Goal: Task Accomplishment & Management: Use online tool/utility

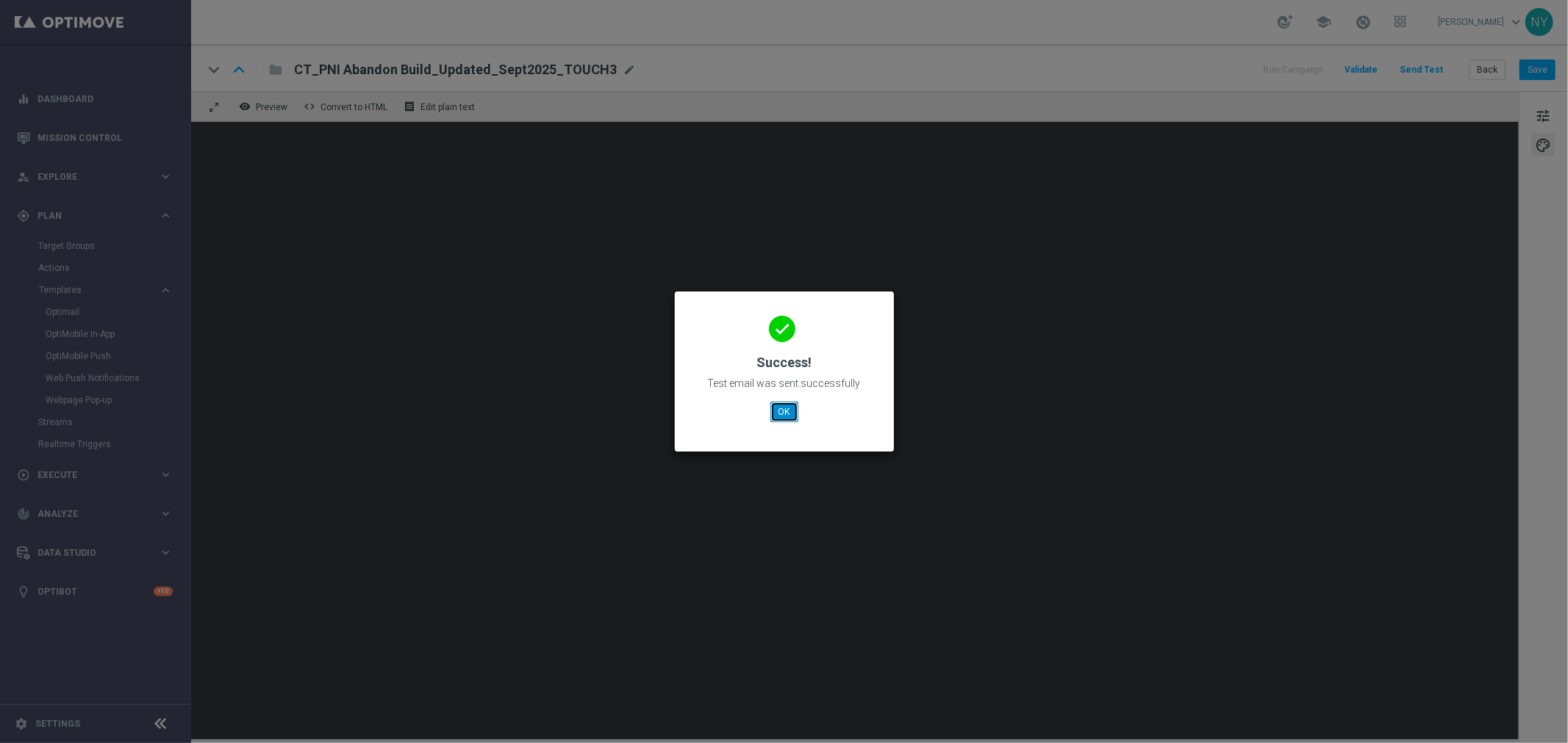
click at [782, 417] on button "OK" at bounding box center [784, 412] width 28 height 21
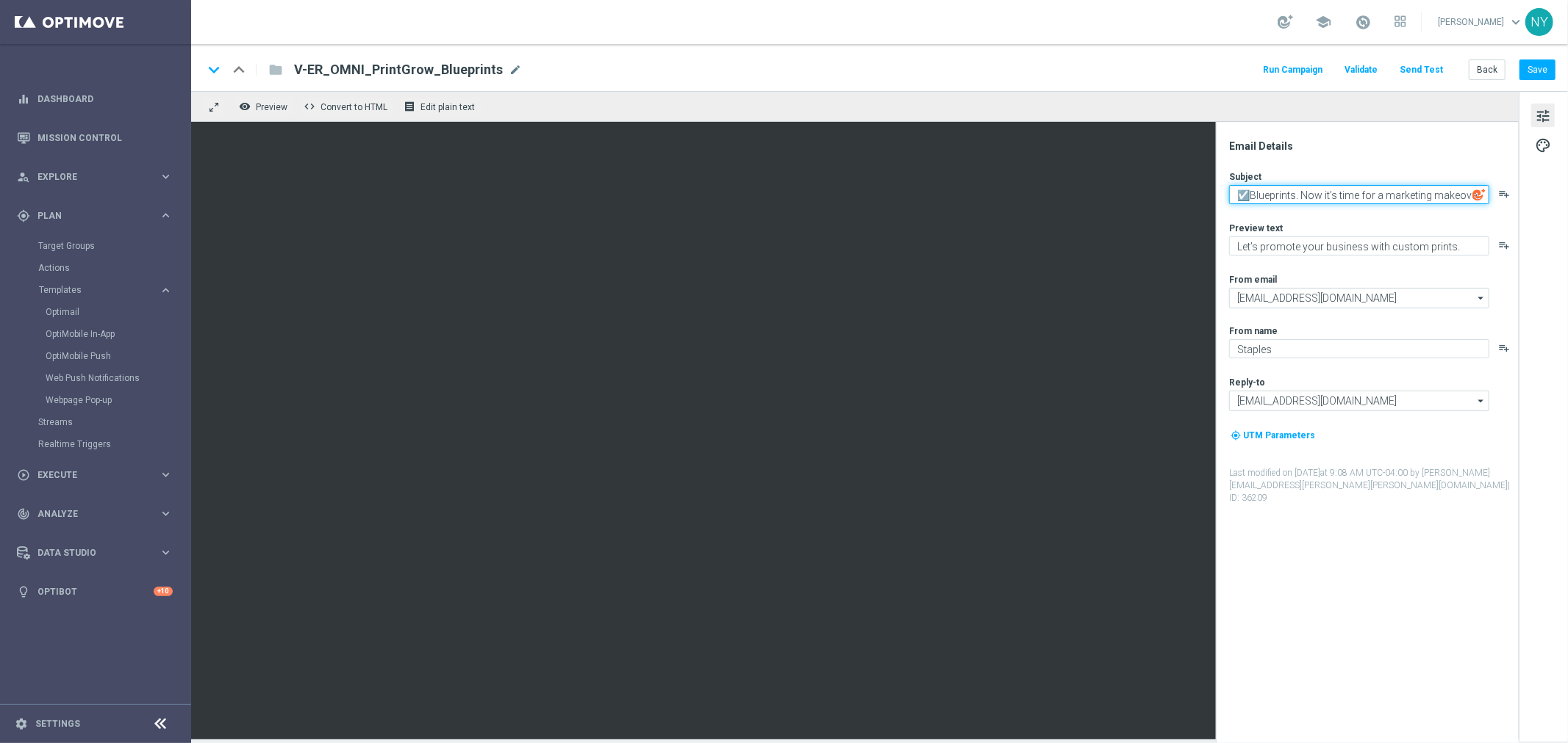
click at [1238, 194] on textarea "☑️Blueprints. Now it’s time for a marketing makeover." at bounding box center [1359, 195] width 260 height 19
click at [1240, 193] on textarea "☑️Blueprints. Now it’s time for a marketing makeover." at bounding box center [1359, 195] width 260 height 19
drag, startPoint x: 1236, startPoint y: 193, endPoint x: 1600, endPoint y: 172, distance: 364.6
click at [1567, 172] on html "equalizer Dashboard Mission Control" at bounding box center [784, 371] width 1568 height 743
type textarea "20% off your next blueprint order."
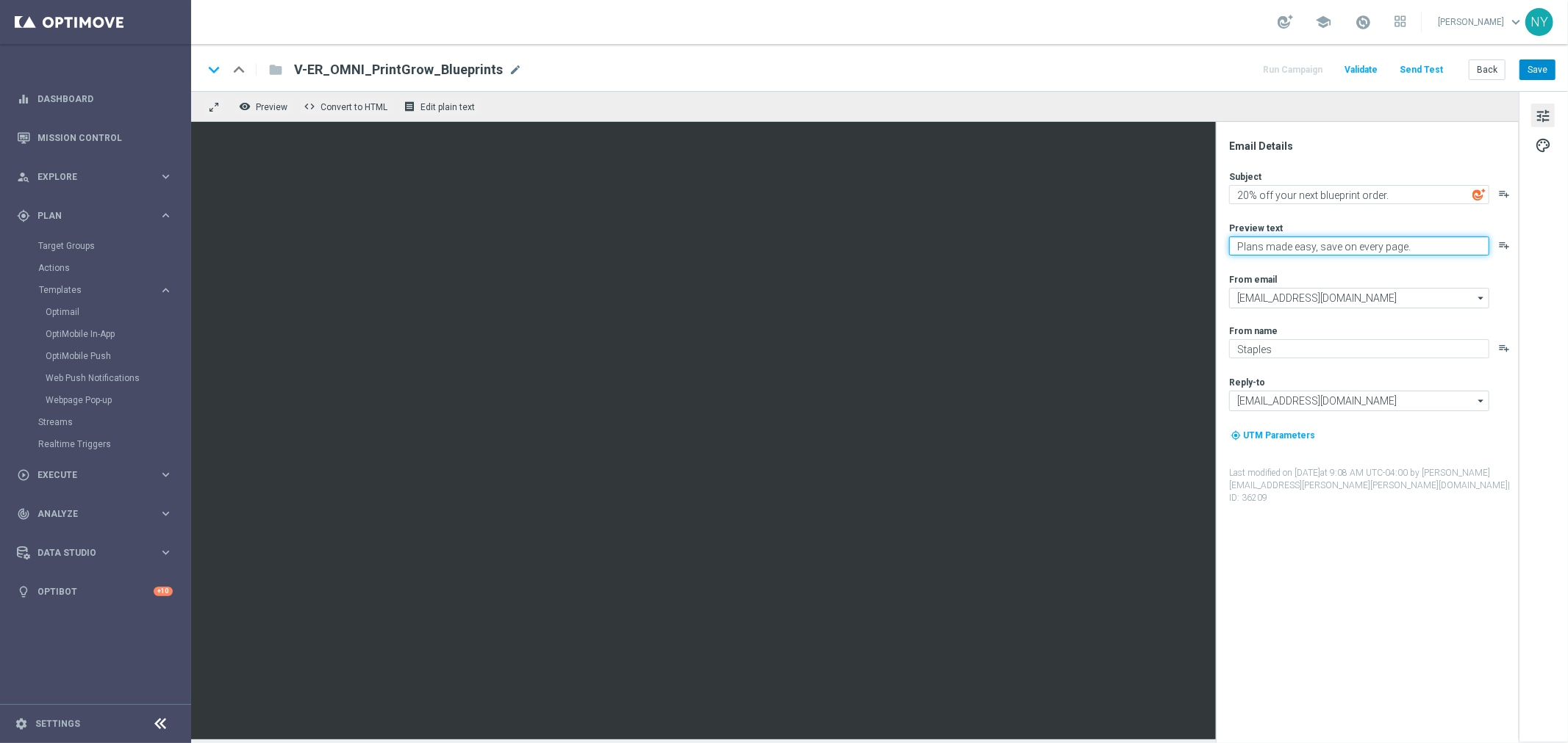
type textarea "Plans made easy, save on every page."
click at [1534, 71] on button "Save" at bounding box center [1537, 70] width 36 height 21
click at [1420, 63] on button "Send Test" at bounding box center [1421, 70] width 48 height 20
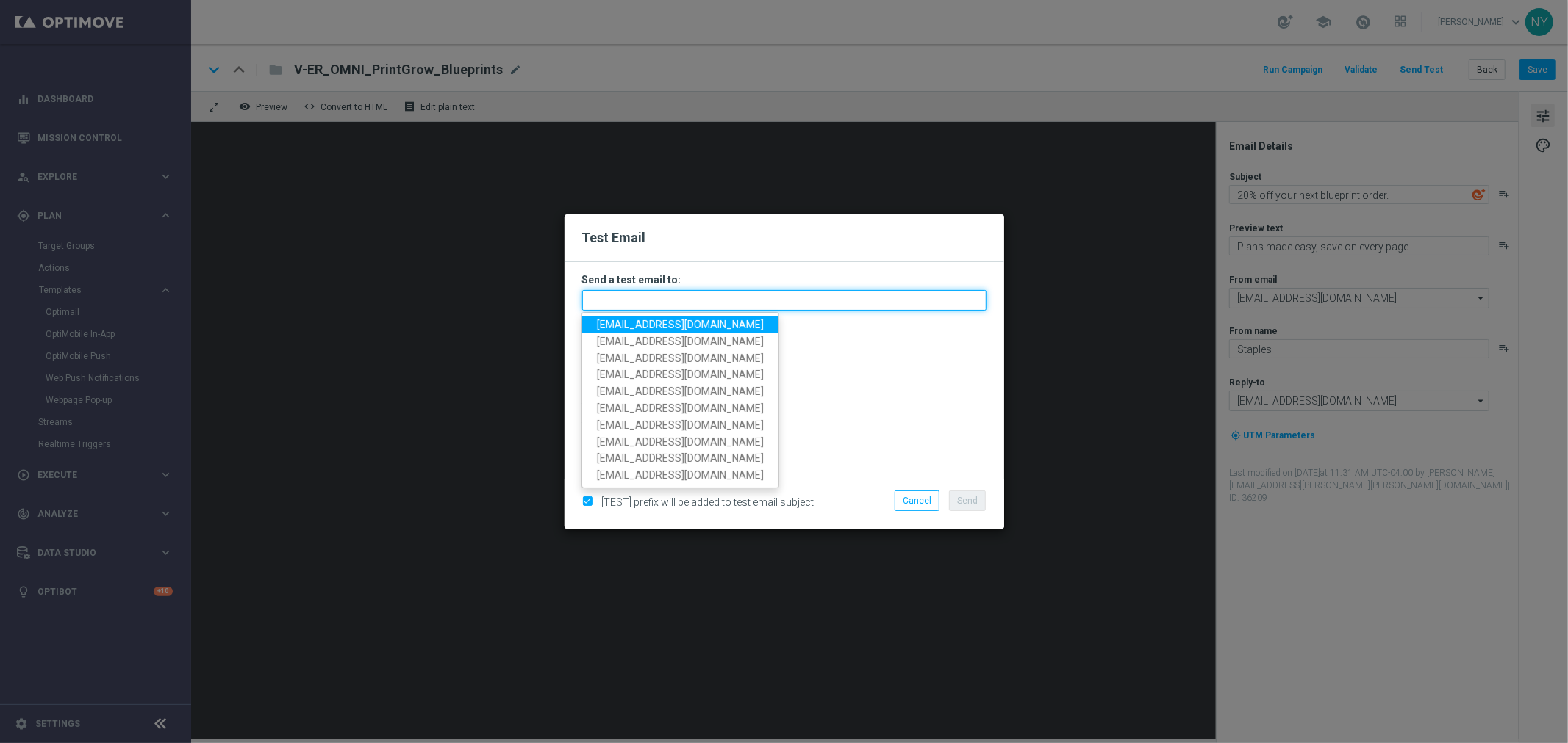
click at [607, 301] on input "text" at bounding box center [784, 300] width 404 height 21
paste input "neilyetts3-bfuu1@litmusemail.com"
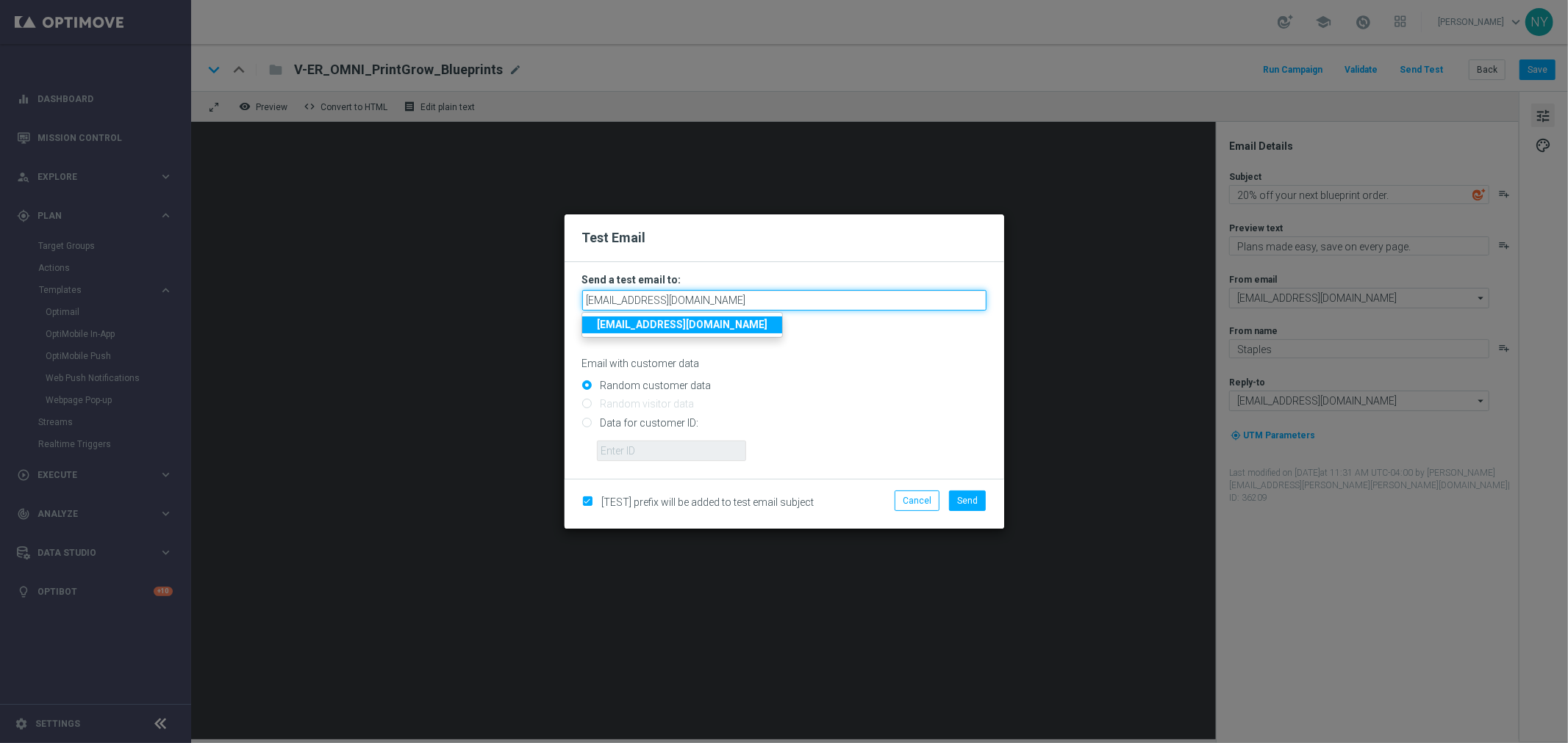
type input "neilyetts3-bfuu1@litmusemail.com"
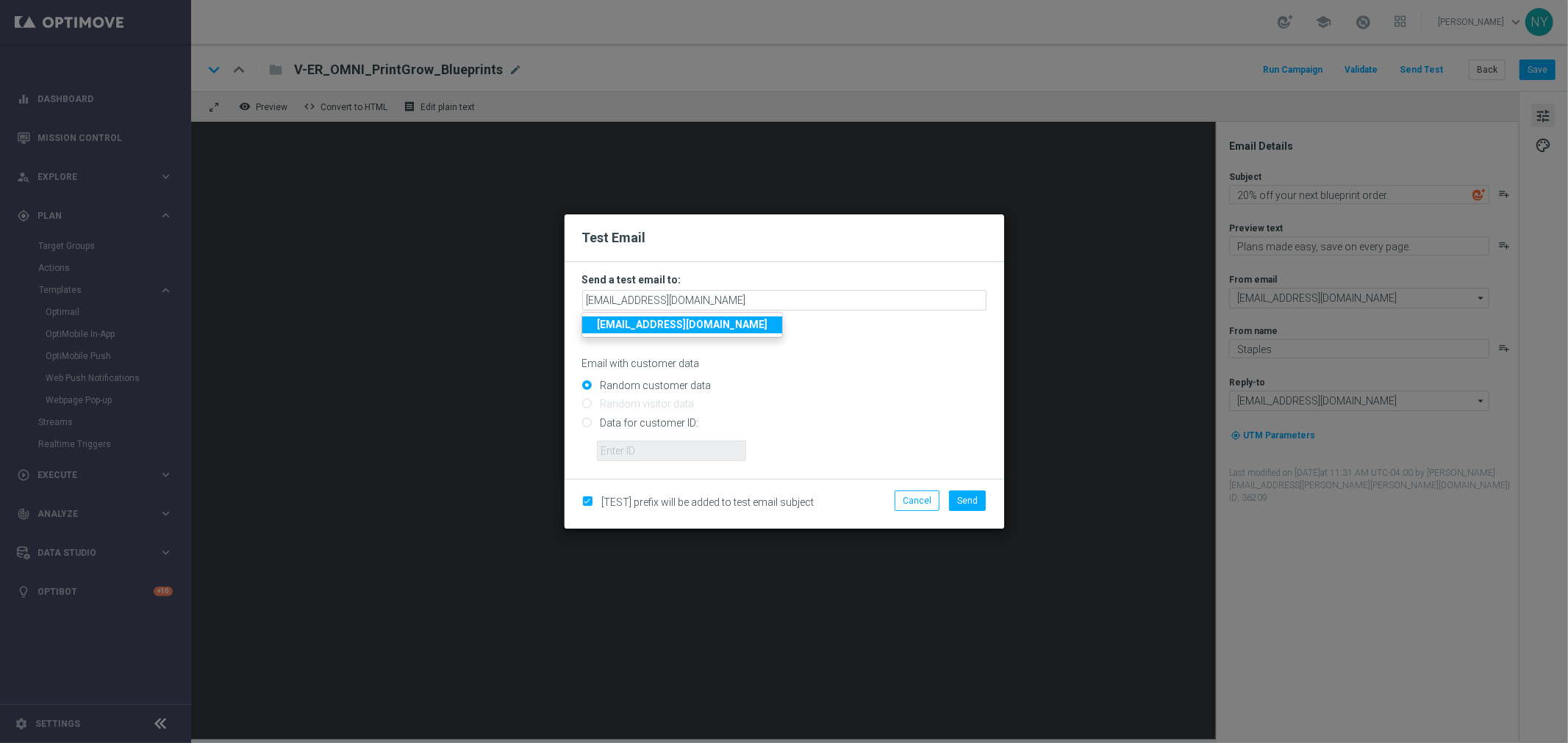
click at [817, 364] on p "Email with customer data" at bounding box center [784, 363] width 404 height 14
click at [586, 426] on input "Data for customer ID:" at bounding box center [784, 429] width 404 height 21
radio input "true"
click at [604, 451] on input "text" at bounding box center [672, 451] width 149 height 21
click at [643, 451] on input "text" at bounding box center [672, 451] width 149 height 21
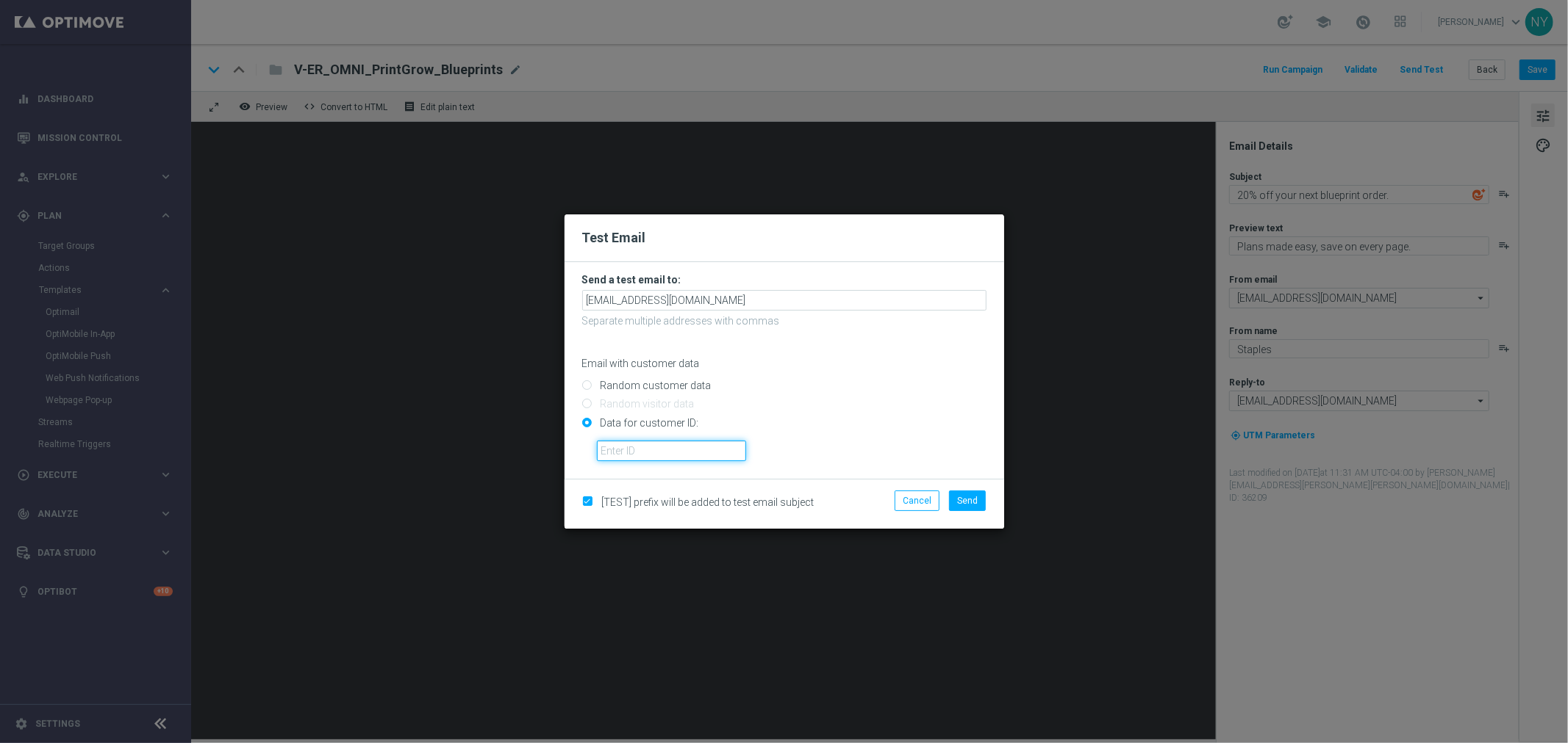
paste input "10000006208"
type input "10000006208"
click at [961, 503] on span "Send" at bounding box center [968, 501] width 21 height 10
